Goal: Obtain resource: Download file/media

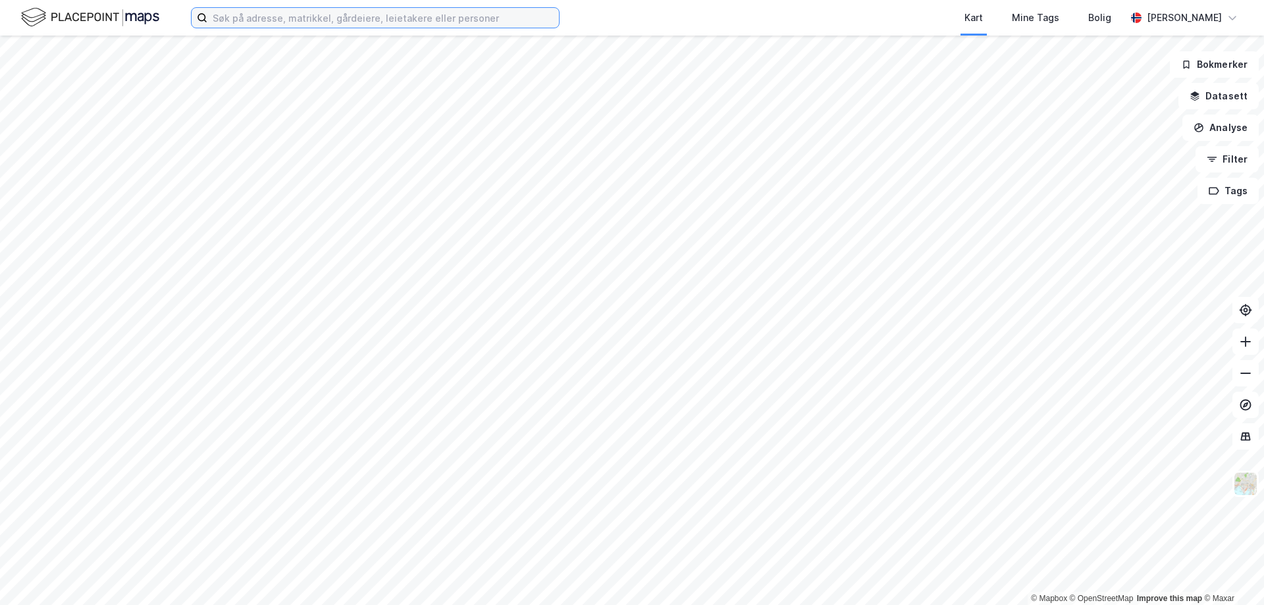
click at [259, 18] on input at bounding box center [383, 18] width 352 height 20
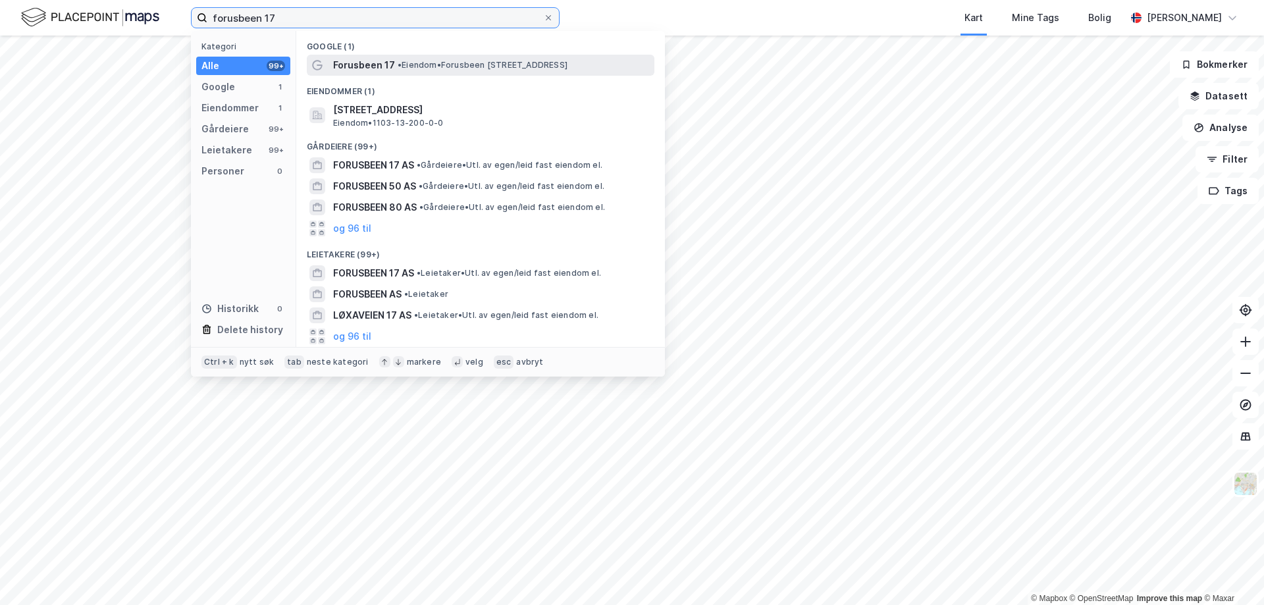
type input "forusbeen 17"
click at [406, 67] on span "• Eiendom • Forusbeen 17, 4031 Stavanger" at bounding box center [483, 65] width 170 height 11
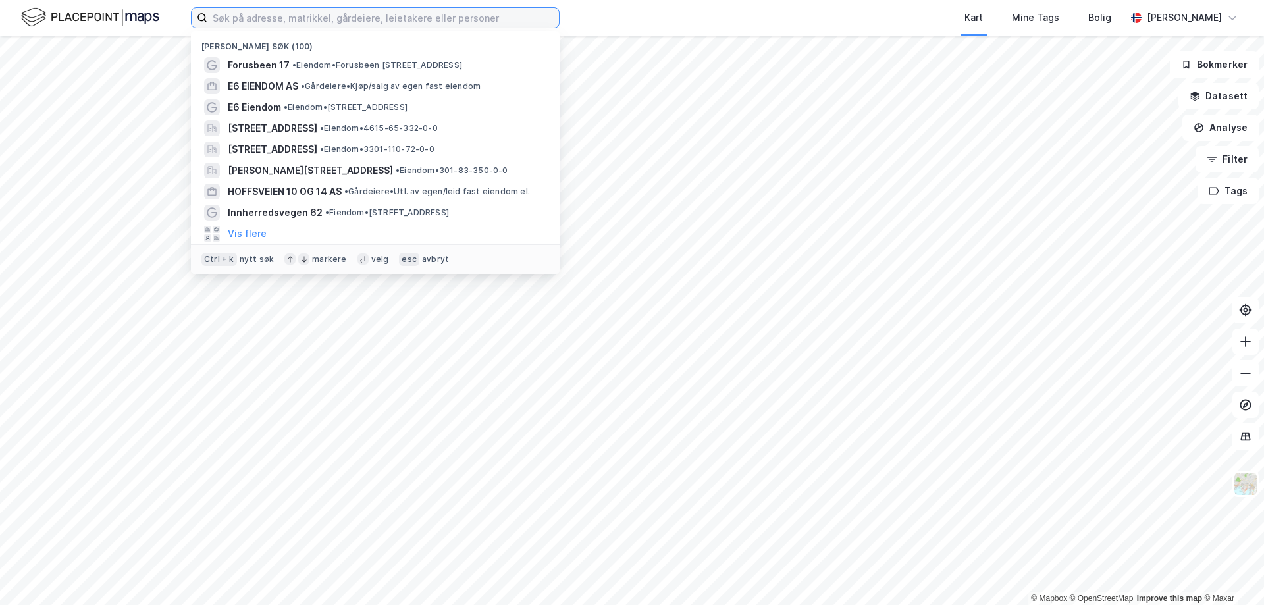
click at [303, 9] on input at bounding box center [383, 18] width 352 height 20
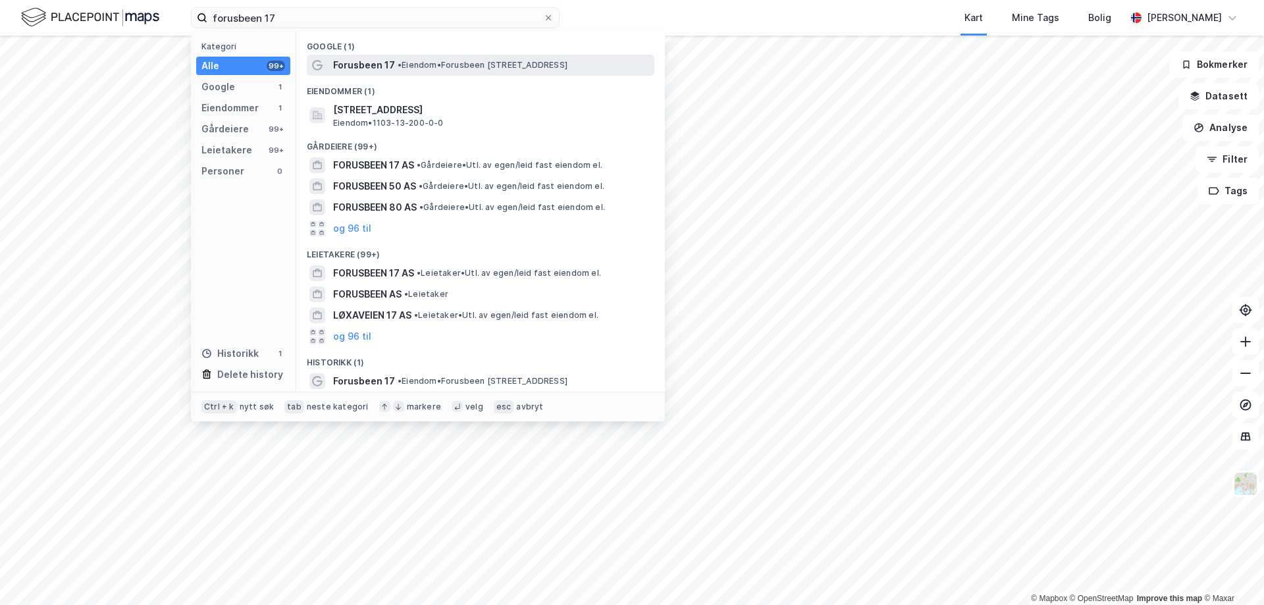
click at [408, 71] on div "Forusbeen 17 • Eiendom • [STREET_ADDRESS]" at bounding box center [492, 65] width 319 height 16
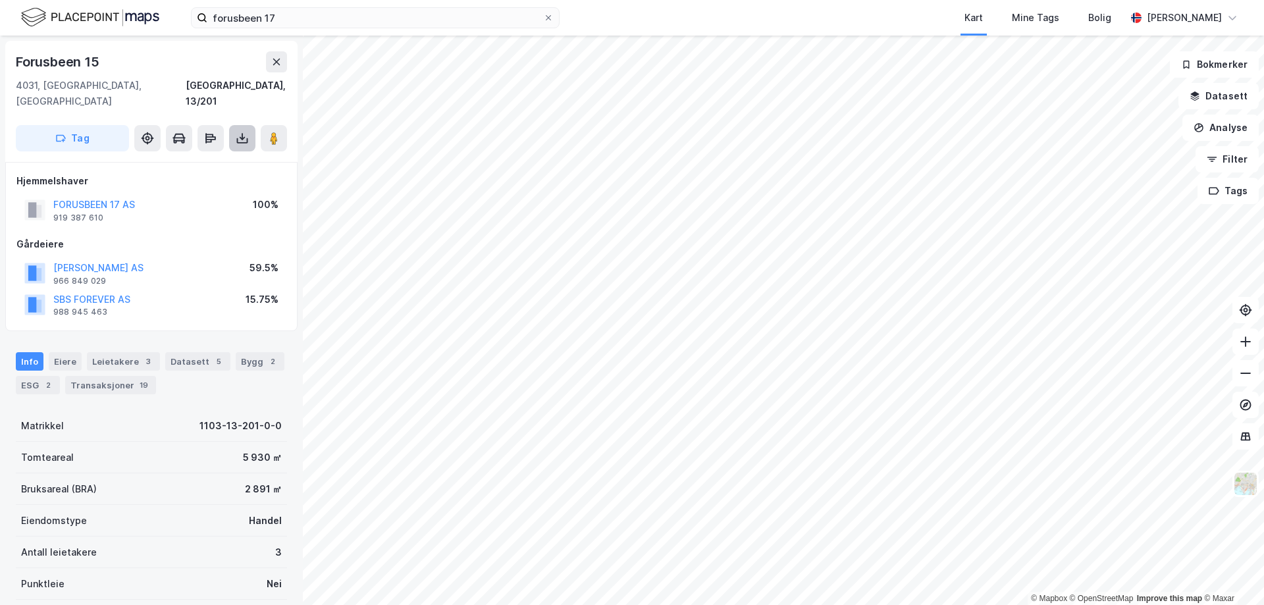
click at [247, 132] on icon at bounding box center [242, 138] width 13 height 13
click at [199, 159] on div "Last ned grunnbok" at bounding box center [177, 164] width 76 height 11
click at [236, 132] on icon at bounding box center [242, 138] width 13 height 13
click at [213, 159] on div "Last ned grunnbok" at bounding box center [177, 164] width 76 height 11
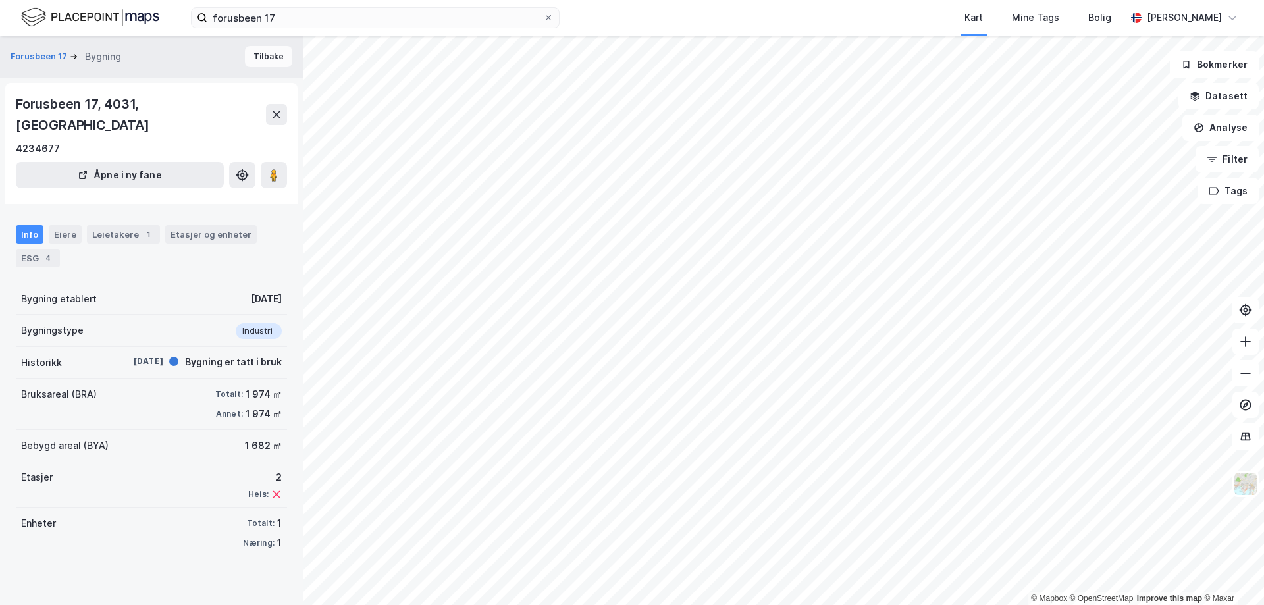
click at [248, 56] on button "Tilbake" at bounding box center [268, 56] width 47 height 21
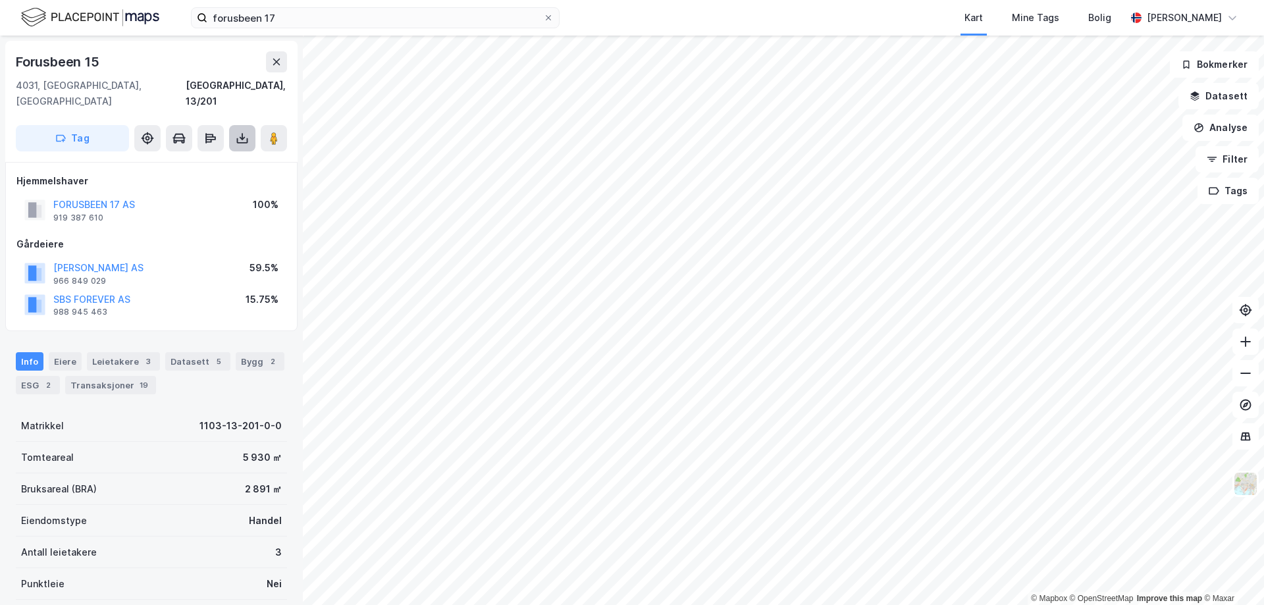
click at [234, 125] on button at bounding box center [242, 138] width 26 height 26
click at [207, 159] on div "Last ned grunnbok" at bounding box center [177, 164] width 76 height 11
click at [109, 352] on div "Leietakere 3" at bounding box center [123, 361] width 73 height 18
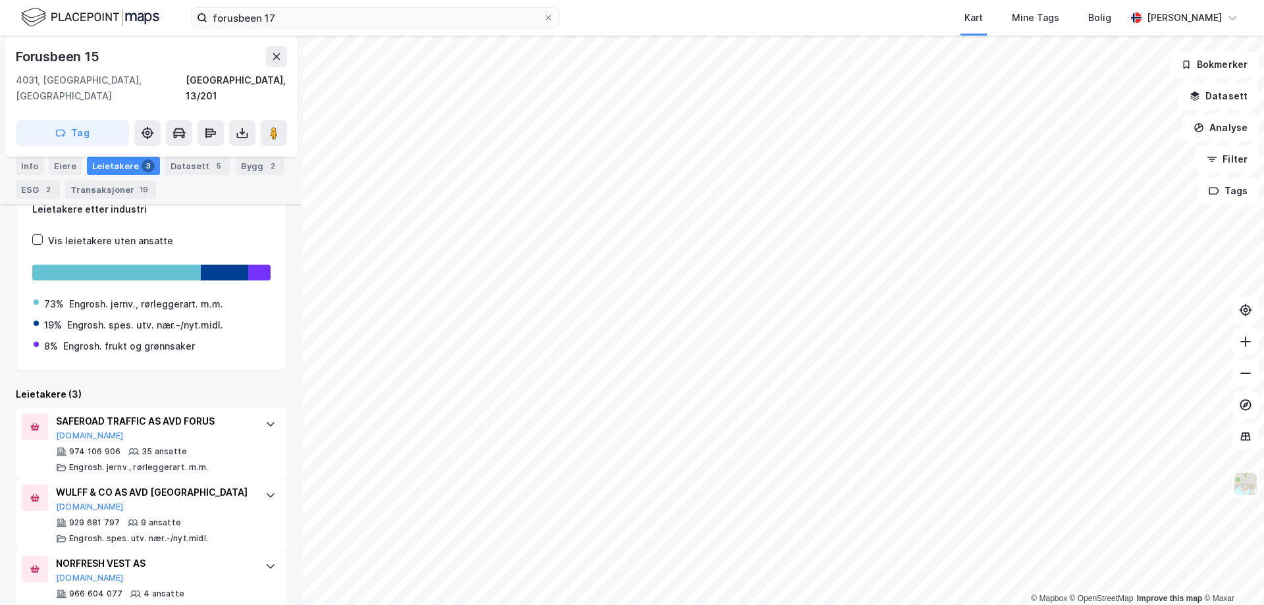
scroll to position [241, 0]
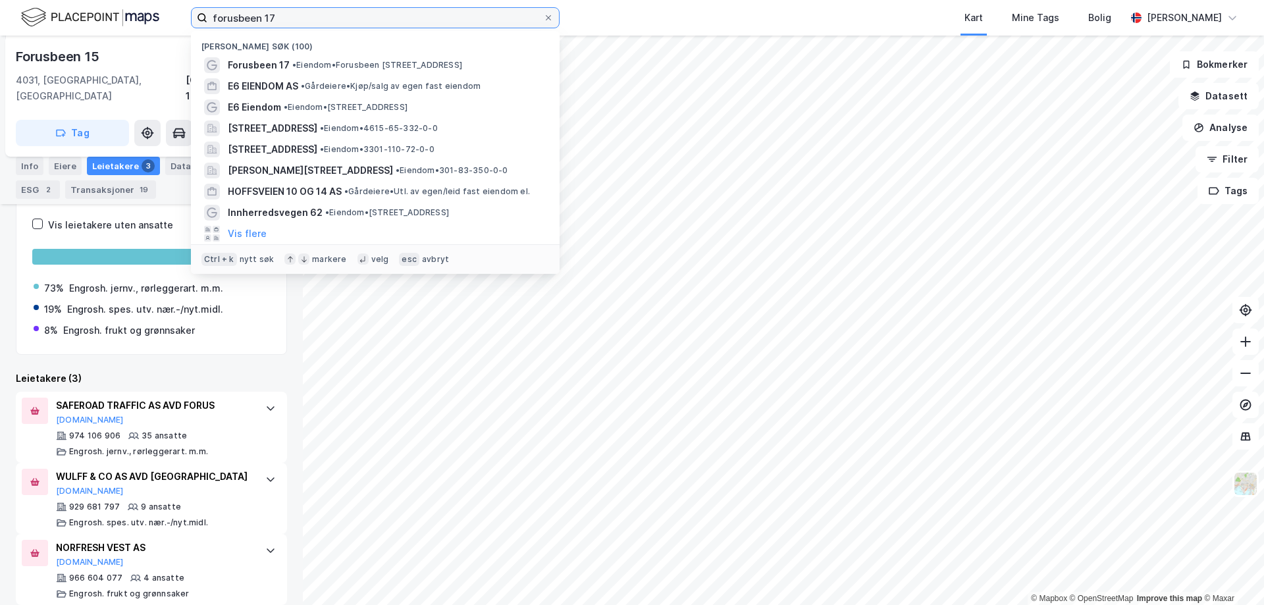
drag, startPoint x: 283, startPoint y: 17, endPoint x: 97, endPoint y: 22, distance: 186.4
click at [95, 24] on div "forusbeen 17 Nylige søk (100) Forusbeen 17 • Eiendom • [STREET_ADDRESS] E6 EIEN…" at bounding box center [632, 18] width 1264 height 36
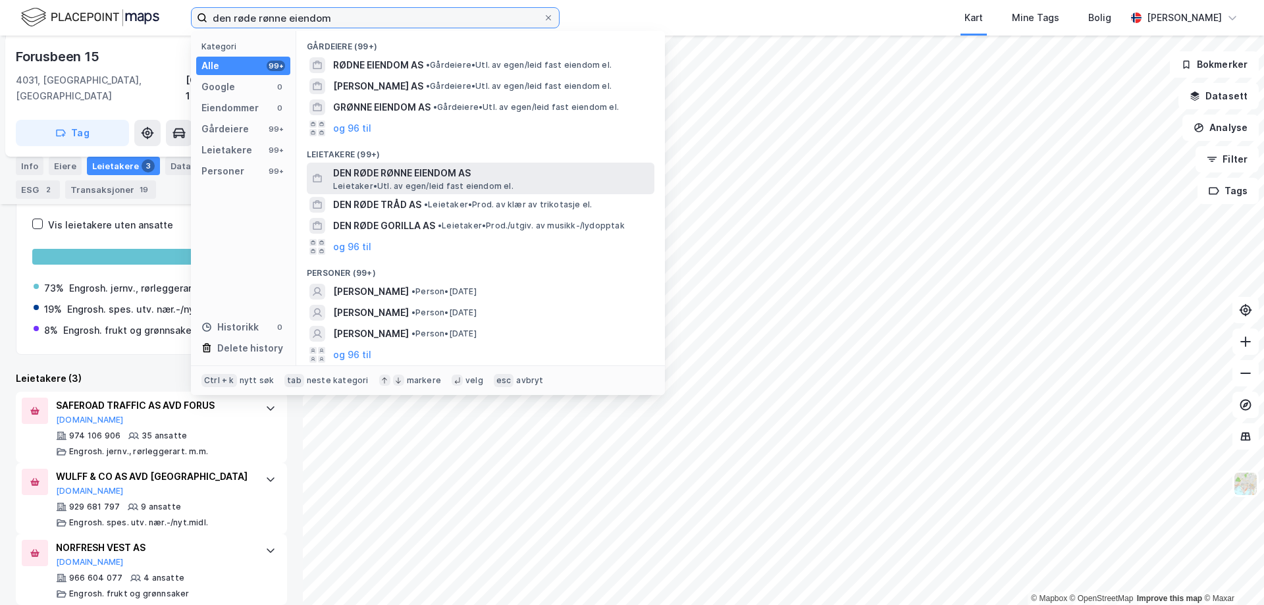
type input "den røde rønne eiendom"
click at [422, 174] on span "DEN RØDE RØNNE EIENDOM AS" at bounding box center [491, 173] width 316 height 16
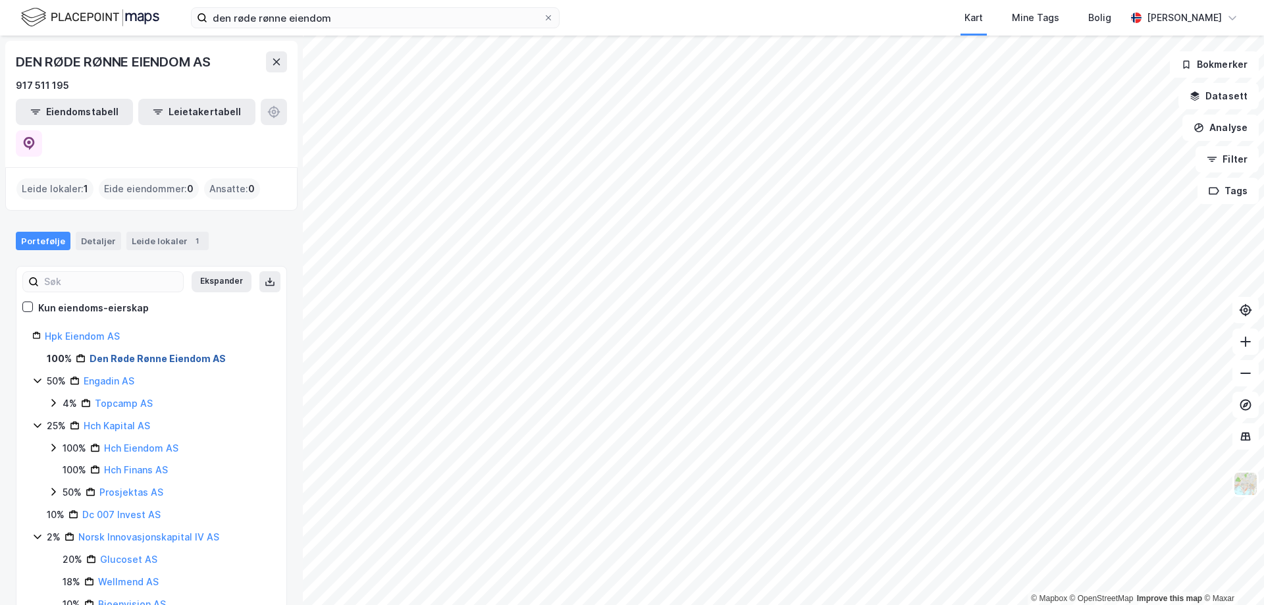
click at [123, 353] on link "Den Røde Rønne Eiendom AS" at bounding box center [158, 358] width 136 height 11
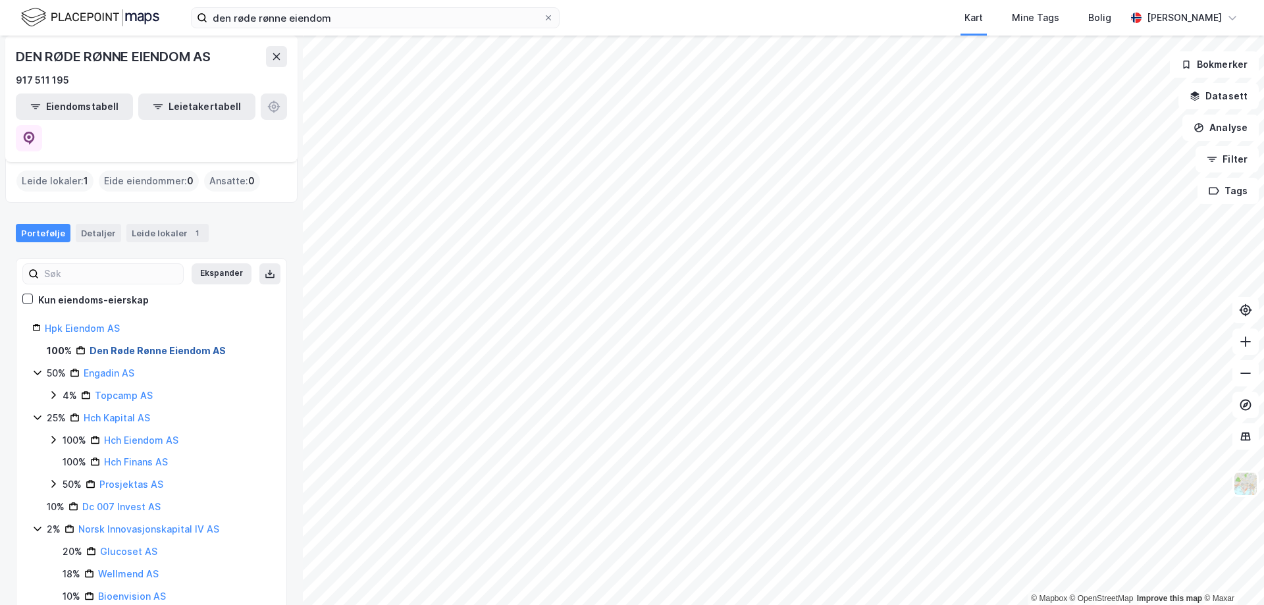
click at [124, 345] on link "Den Røde Rønne Eiendom AS" at bounding box center [158, 350] width 136 height 11
